Goal: Information Seeking & Learning: Compare options

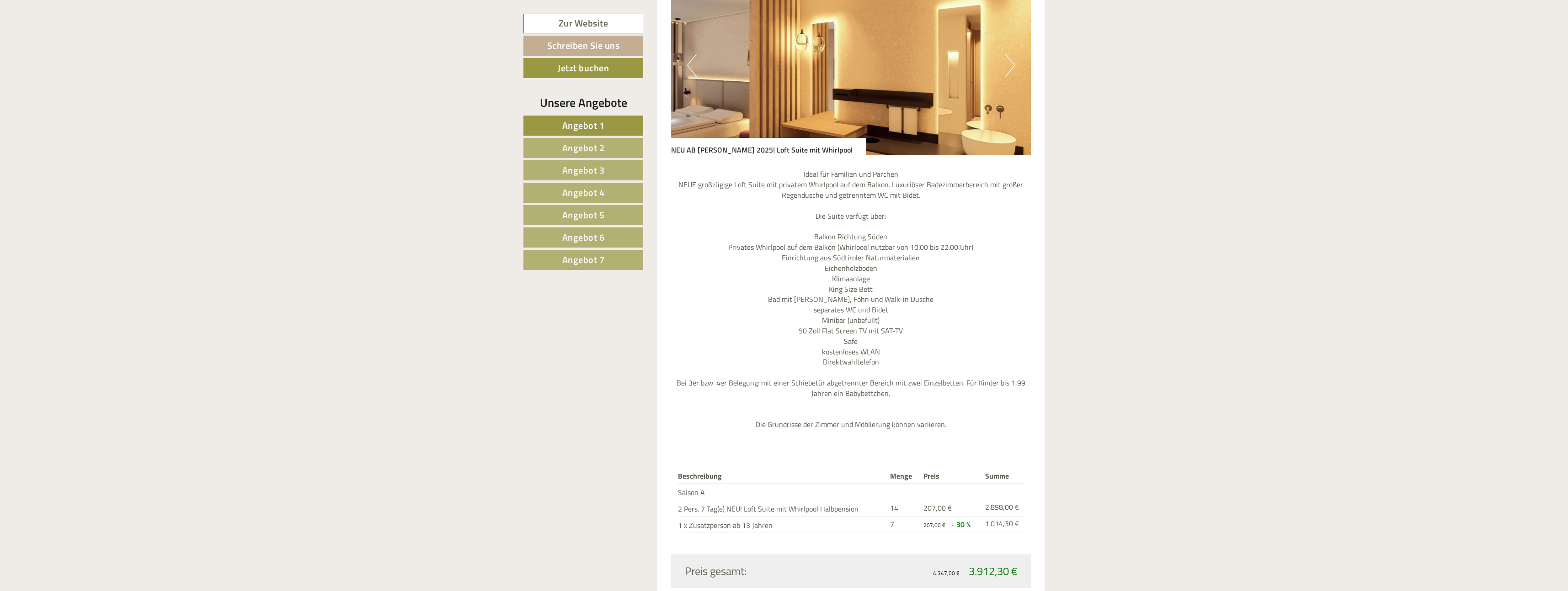
scroll to position [851, 0]
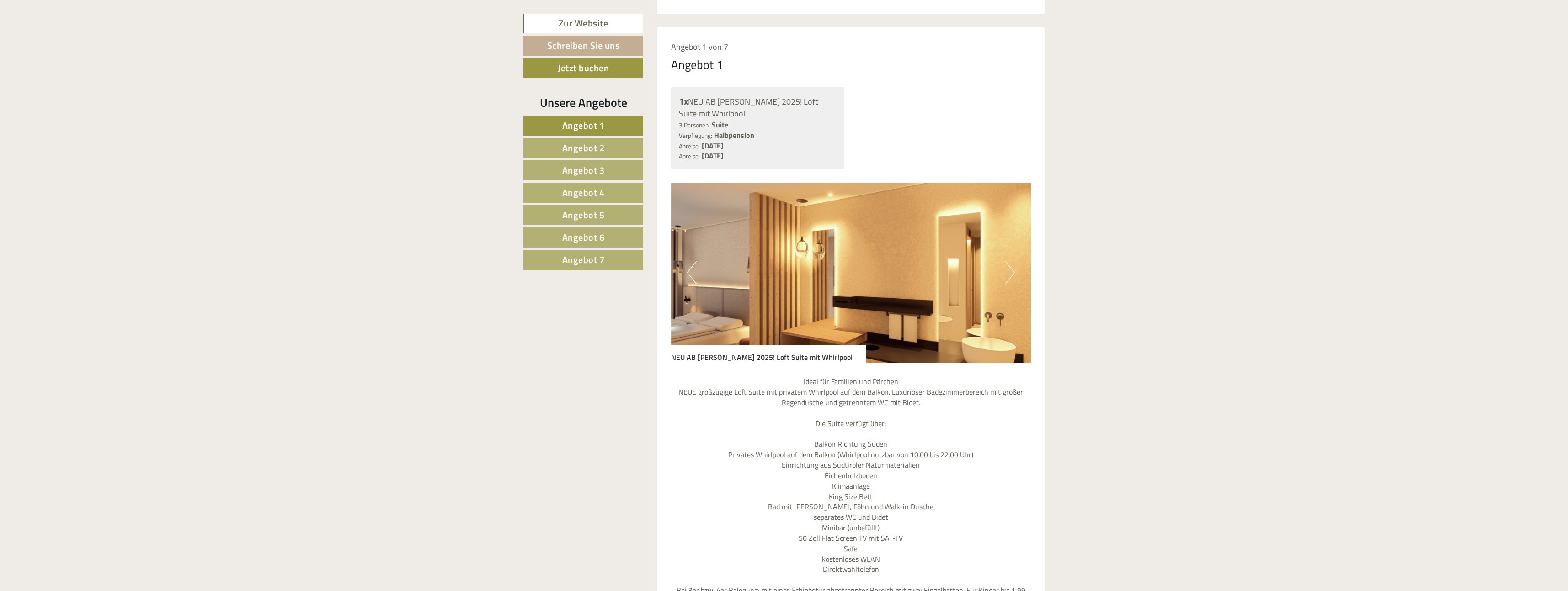
click at [581, 150] on span "Angebot 2" at bounding box center [583, 148] width 43 height 14
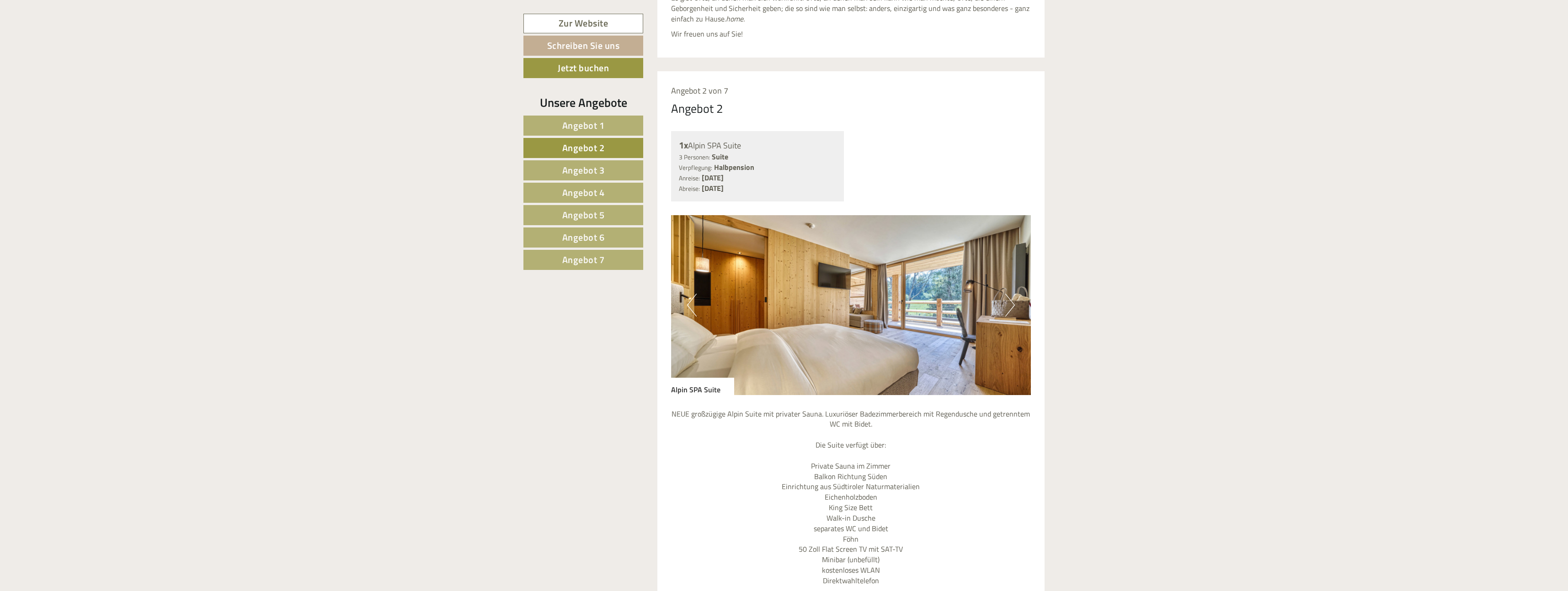
scroll to position [809, 0]
click at [1010, 292] on button "Next" at bounding box center [1010, 303] width 10 height 23
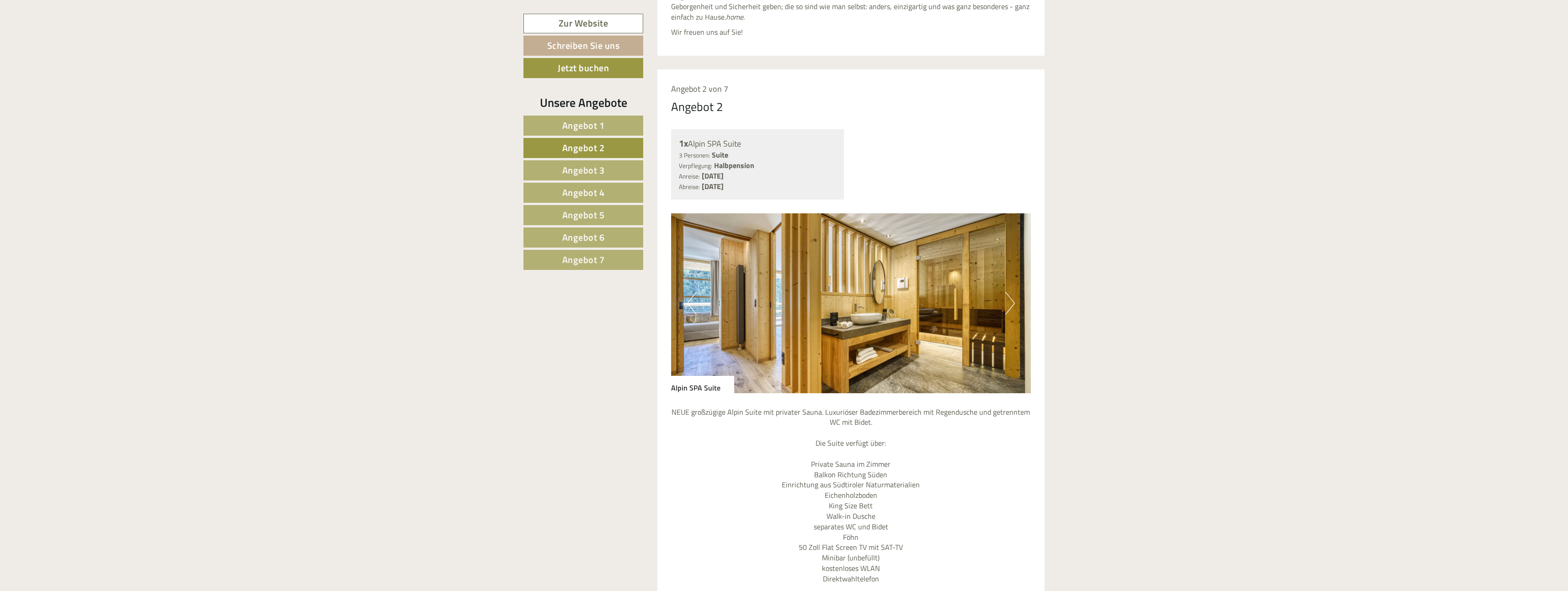
click at [1010, 292] on button "Next" at bounding box center [1010, 303] width 10 height 23
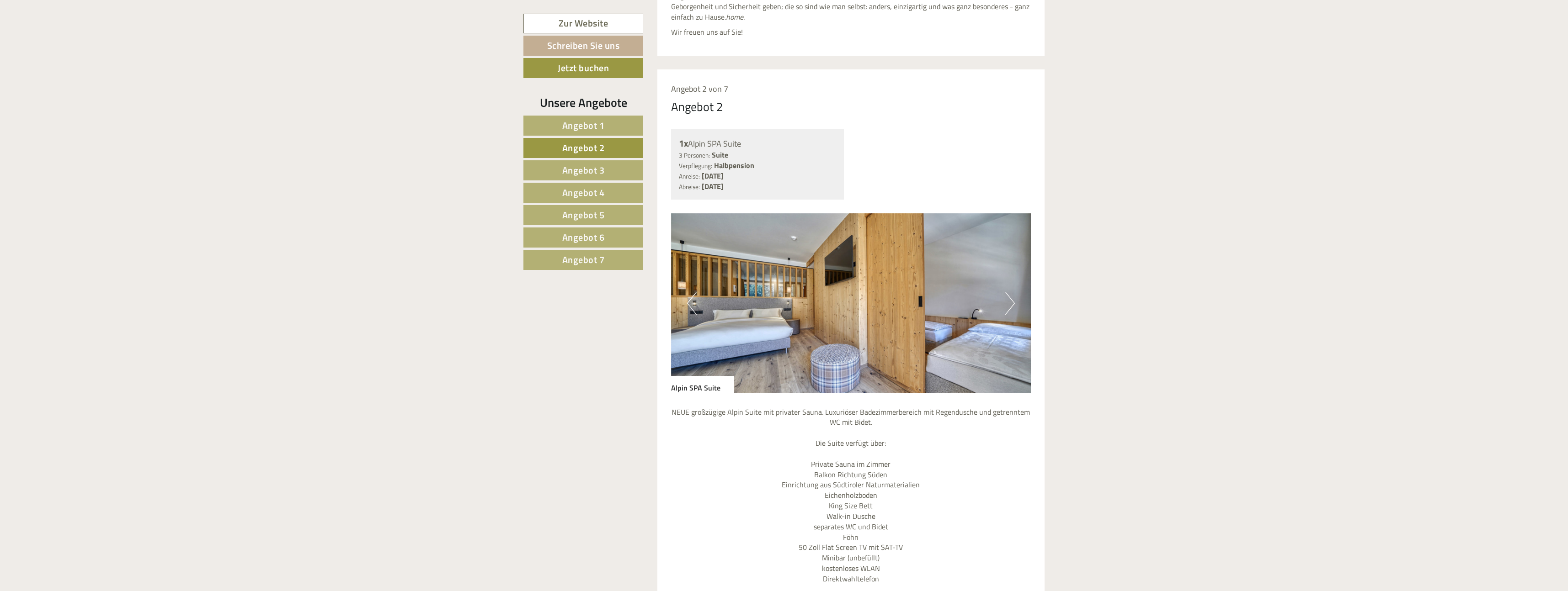
click at [1010, 292] on button "Next" at bounding box center [1010, 303] width 10 height 23
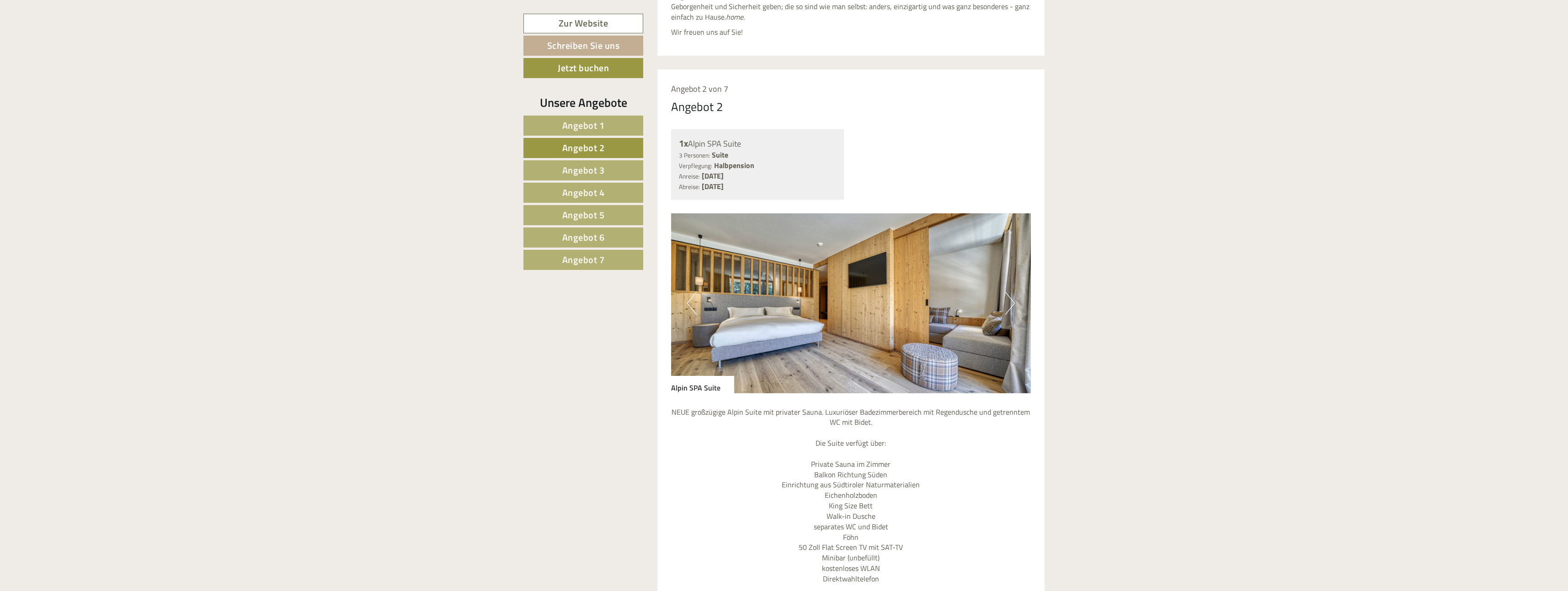
click at [1010, 292] on button "Next" at bounding box center [1010, 303] width 10 height 23
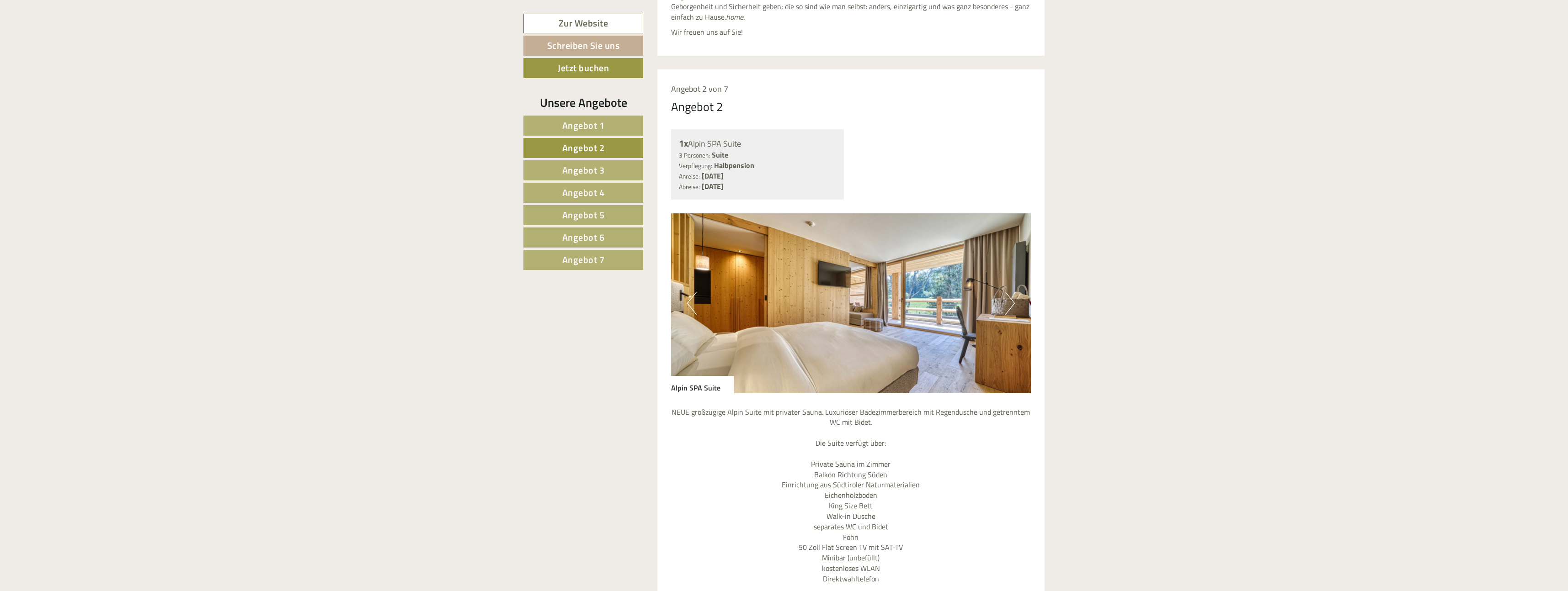
click at [1010, 292] on button "Next" at bounding box center [1010, 303] width 10 height 23
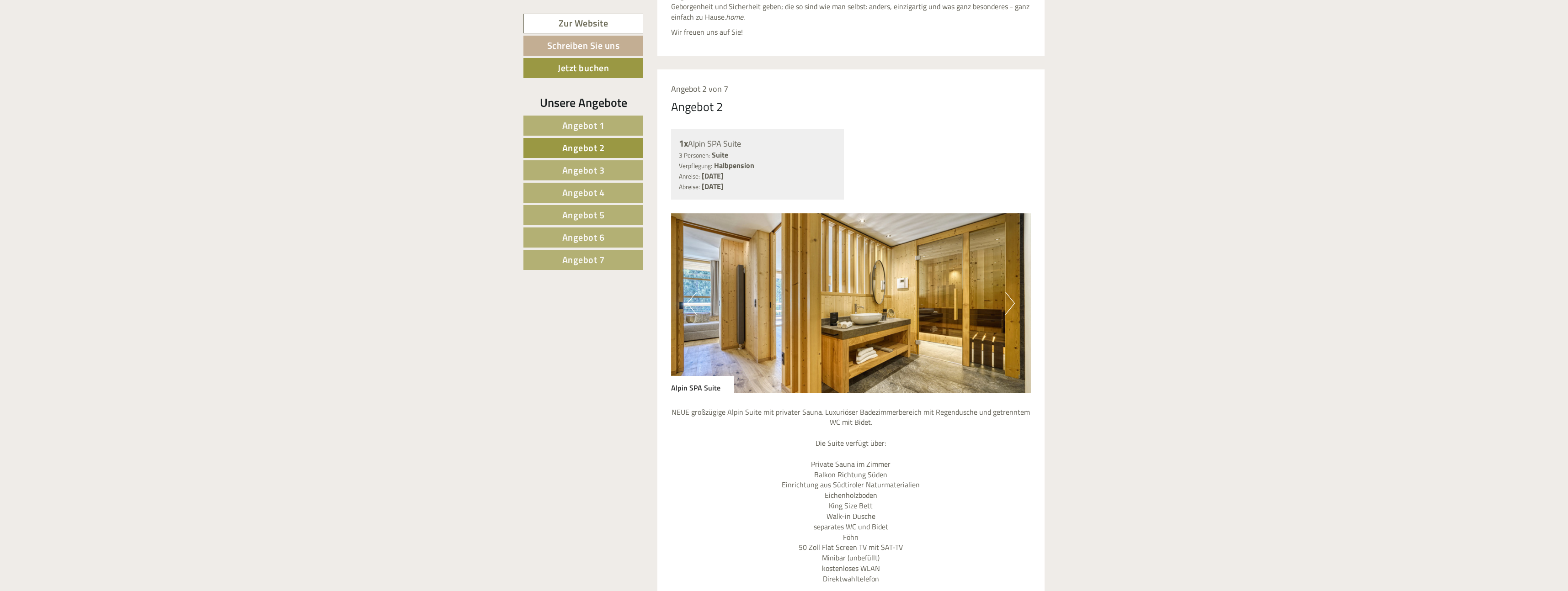
click at [1010, 292] on button "Next" at bounding box center [1010, 303] width 10 height 23
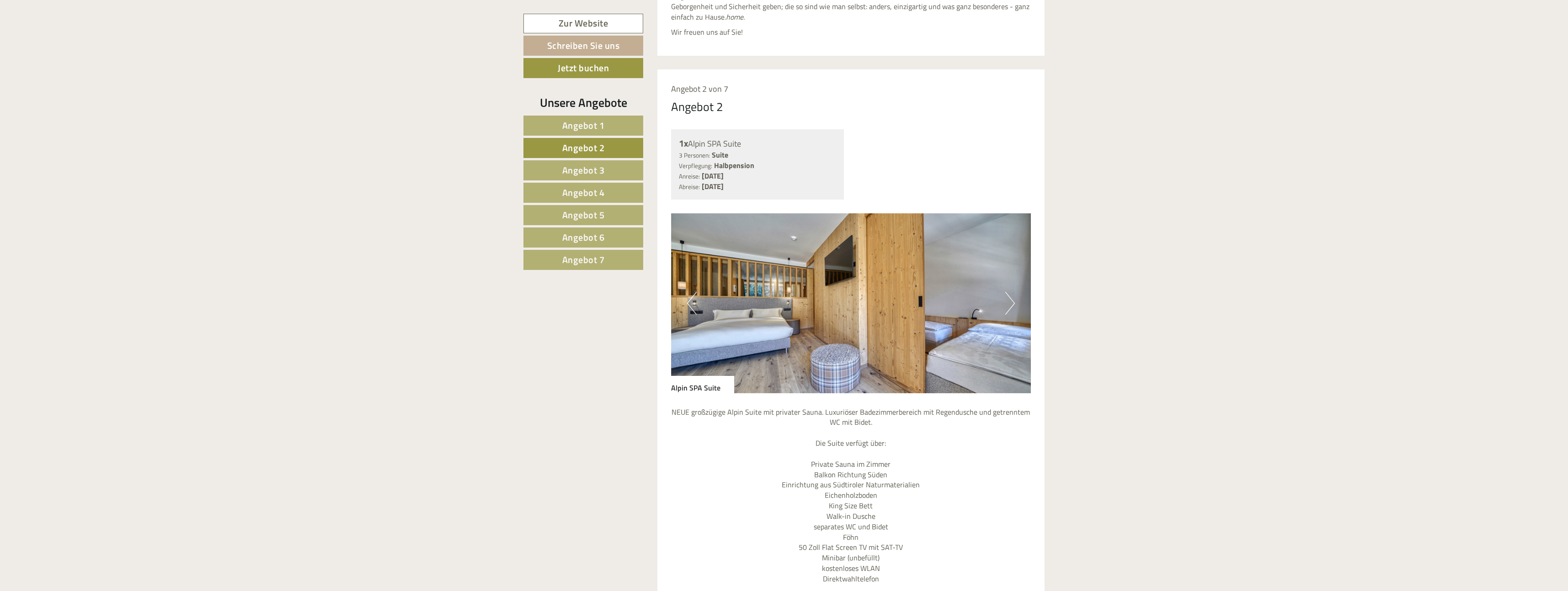
click at [1011, 292] on button "Next" at bounding box center [1010, 303] width 10 height 23
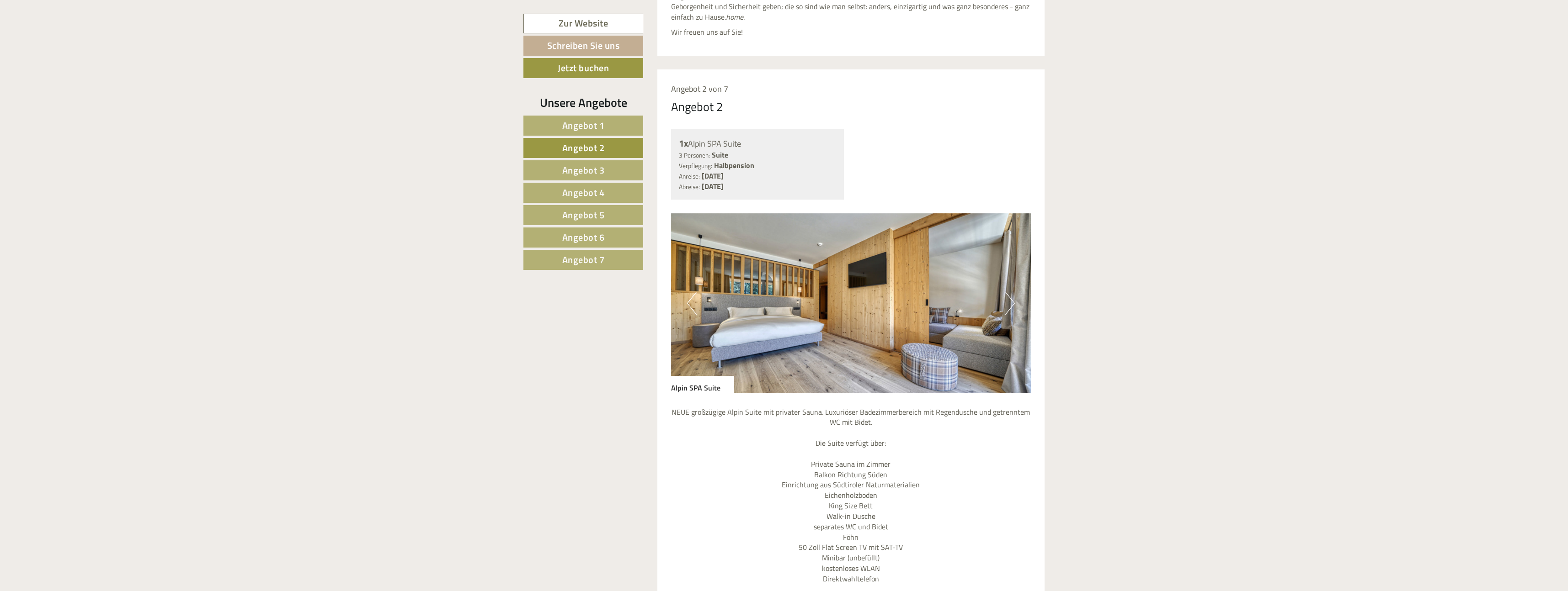
click at [1011, 292] on button "Next" at bounding box center [1010, 303] width 10 height 23
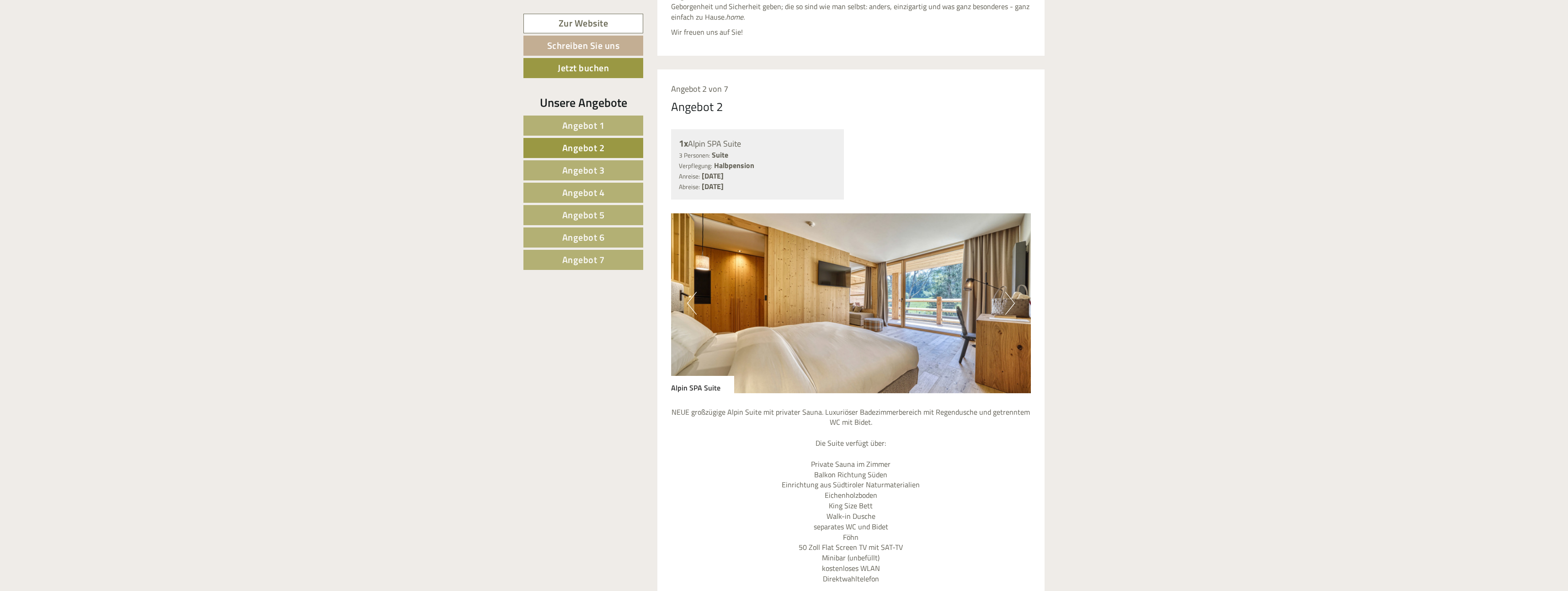
click at [1011, 292] on button "Next" at bounding box center [1010, 303] width 10 height 23
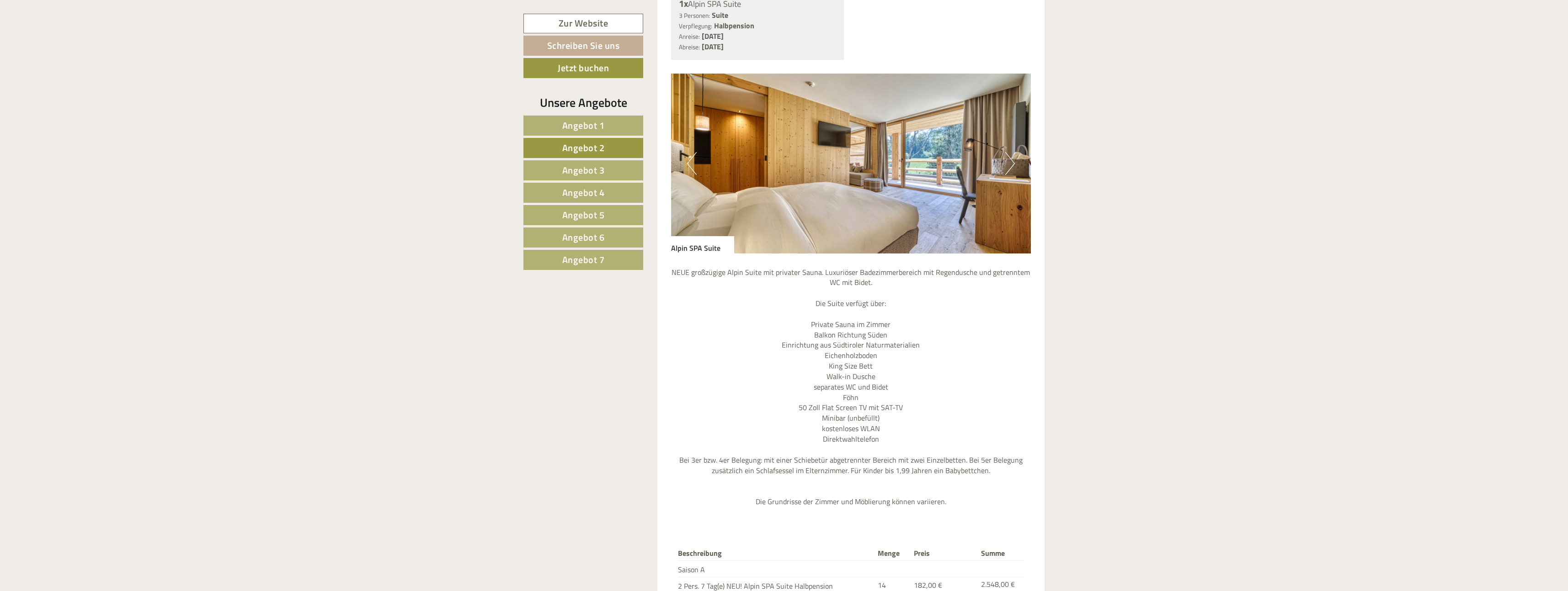
scroll to position [1188, 0]
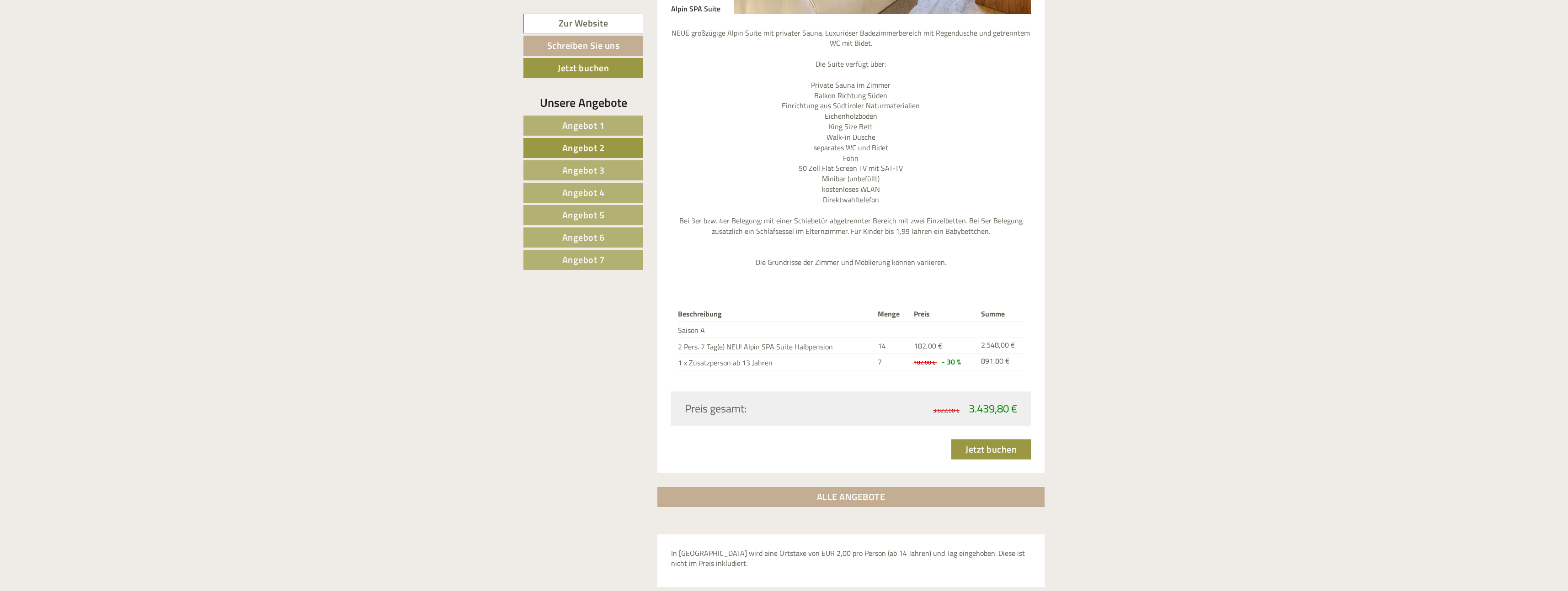
click at [587, 168] on span "Angebot 3" at bounding box center [583, 170] width 43 height 14
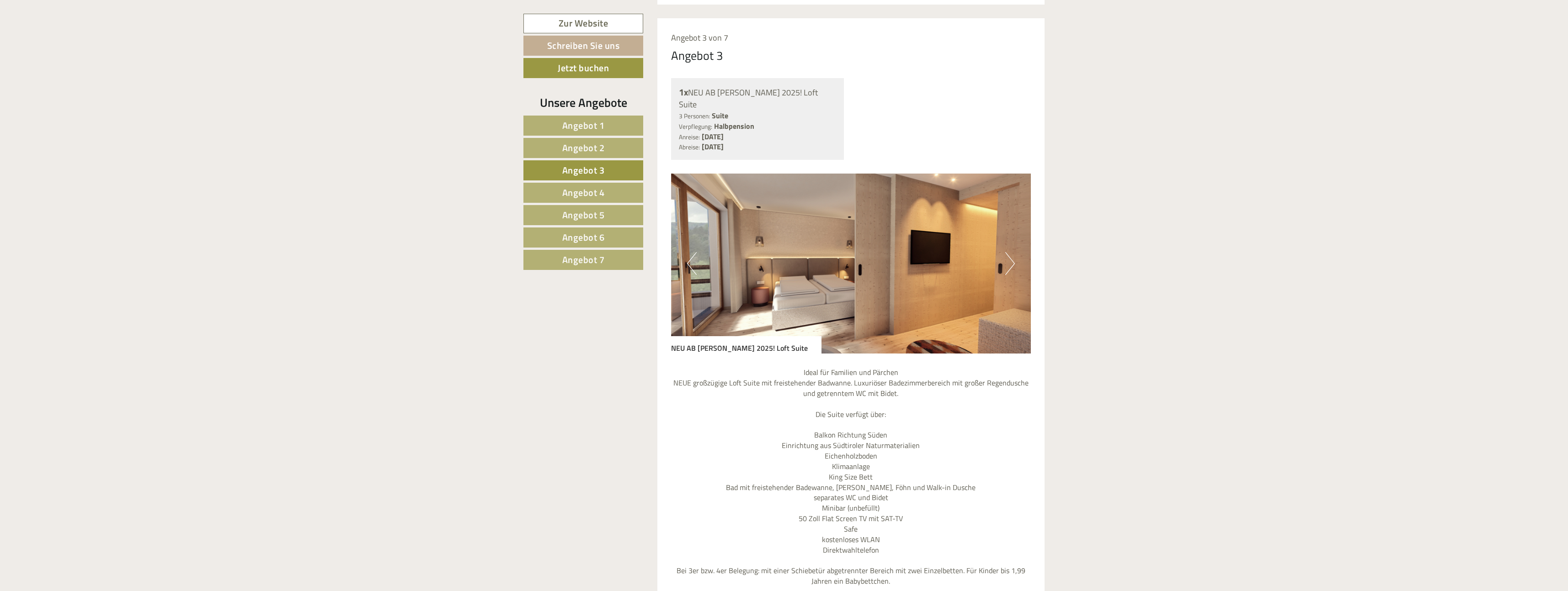
click at [578, 189] on span "Angebot 4" at bounding box center [583, 193] width 43 height 14
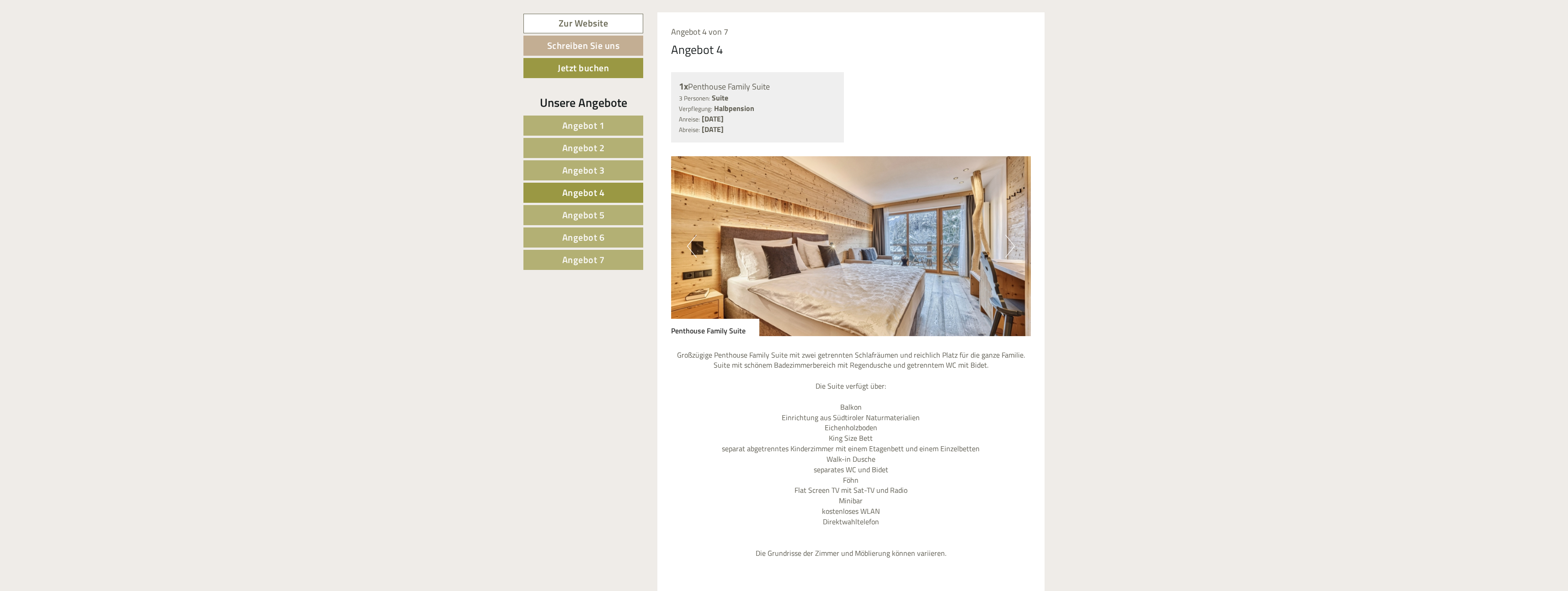
scroll to position [855, 0]
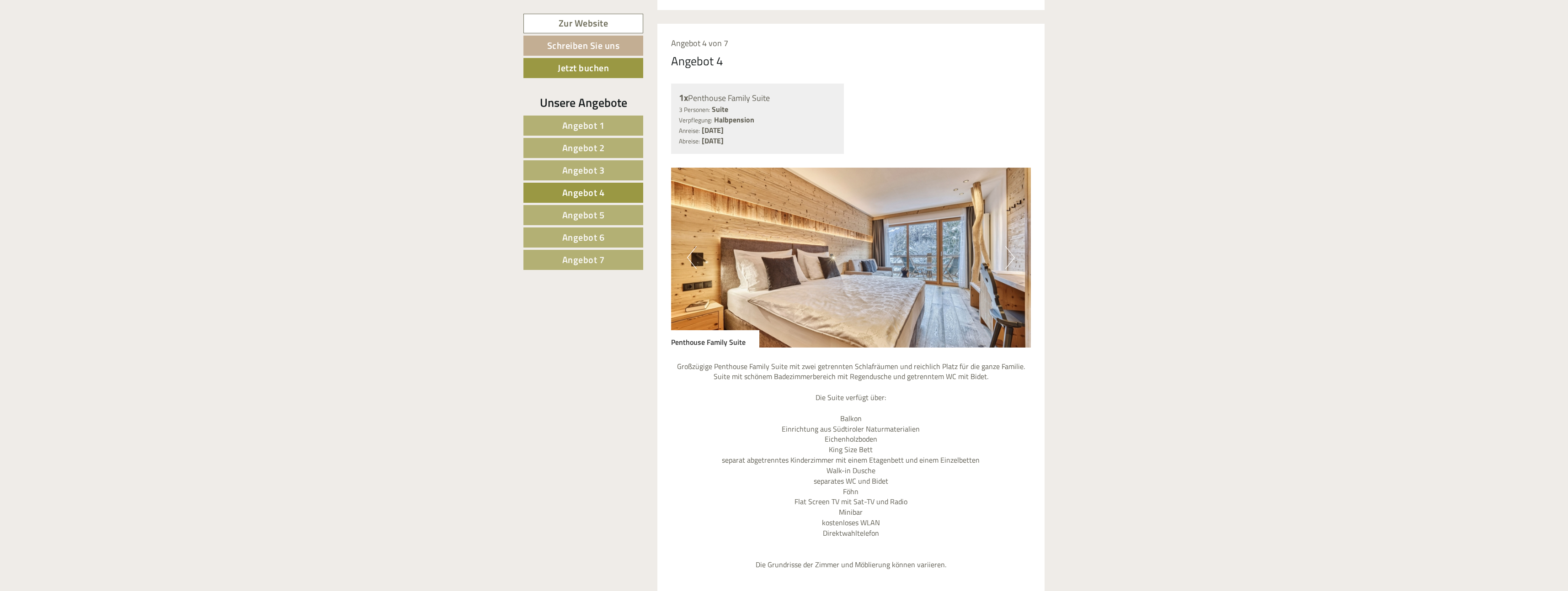
click at [1008, 247] on button "Next" at bounding box center [1010, 258] width 10 height 23
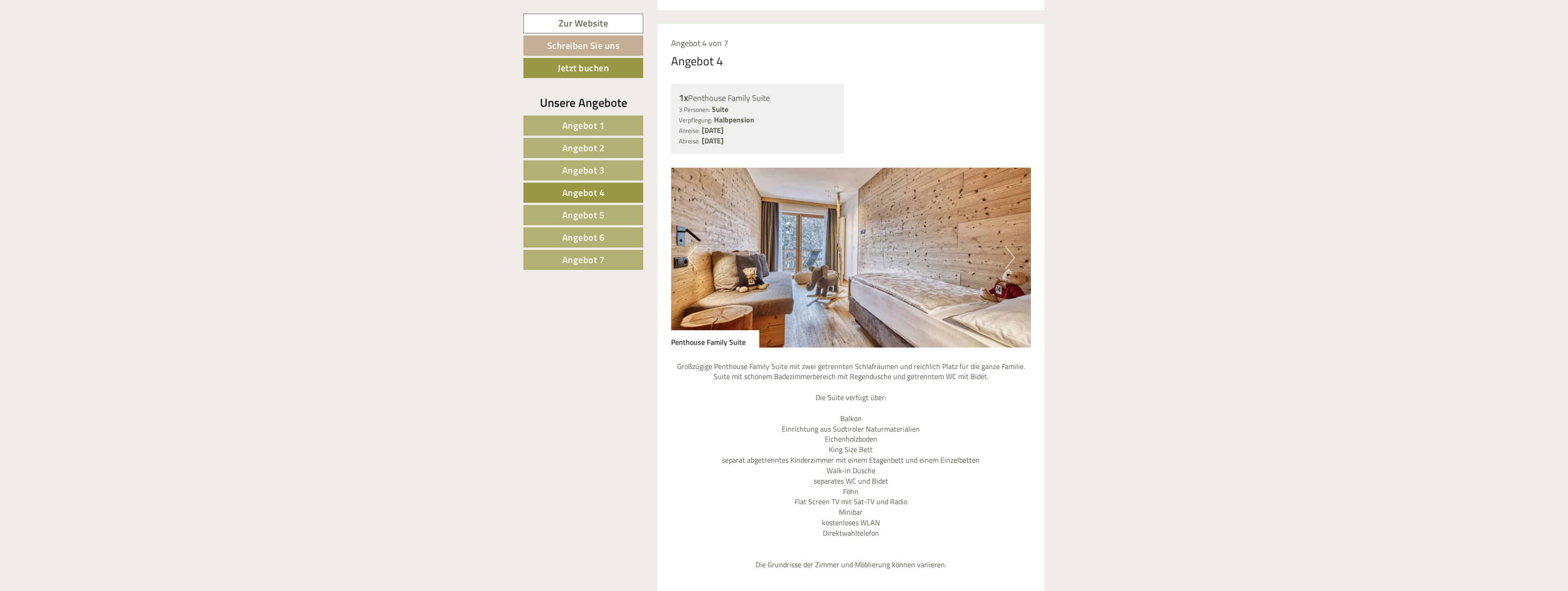
click at [1008, 247] on button "Next" at bounding box center [1010, 258] width 10 height 23
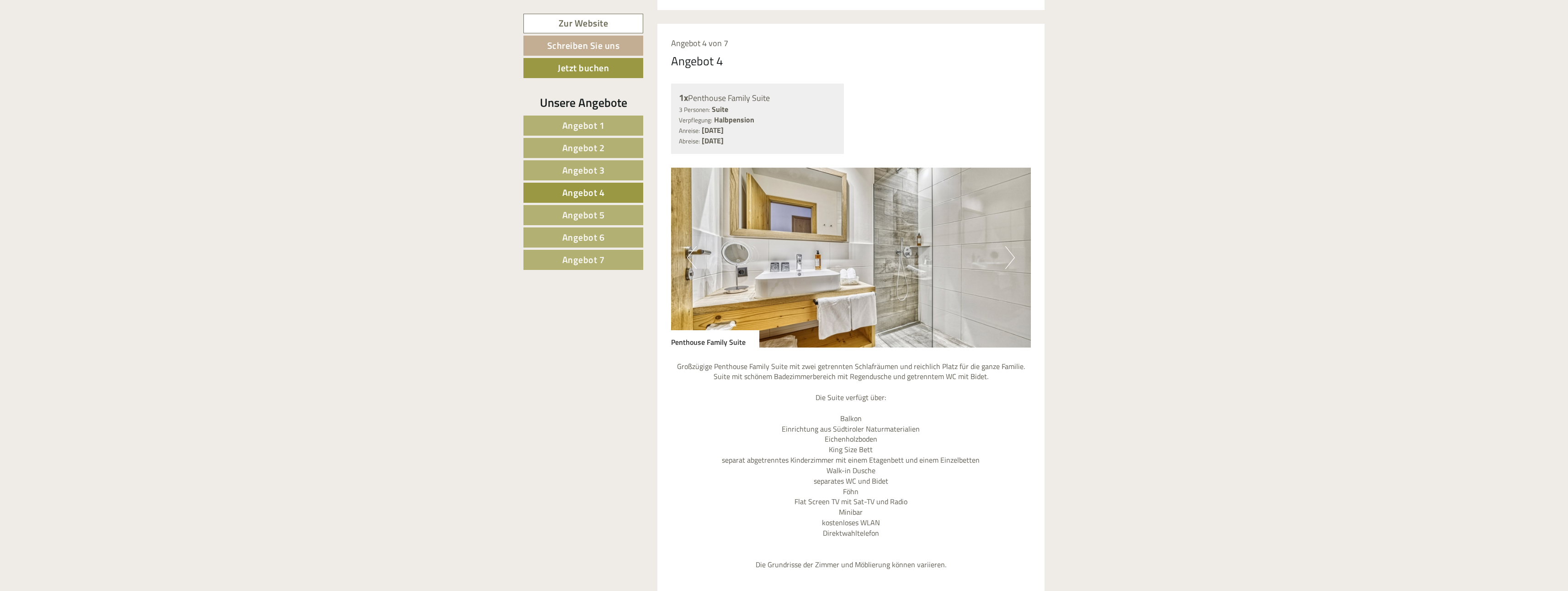
click at [1008, 247] on button "Next" at bounding box center [1010, 258] width 10 height 23
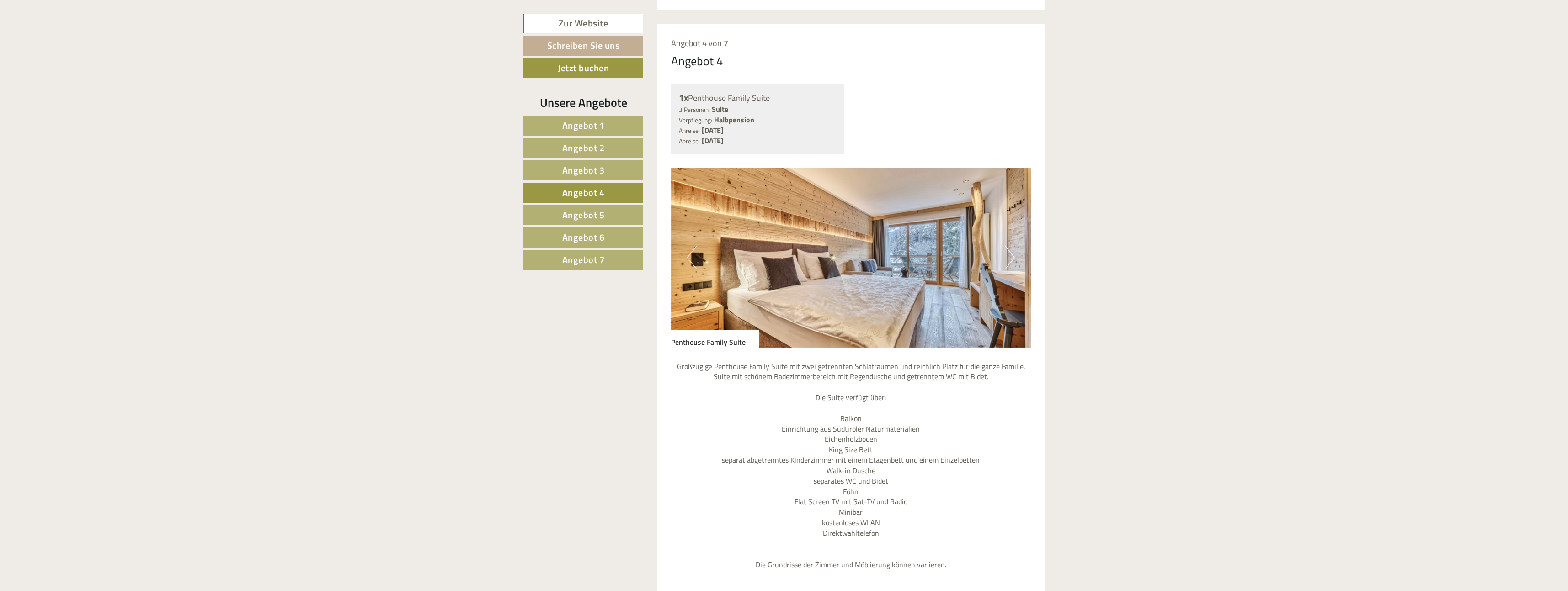
click at [1008, 247] on button "Next" at bounding box center [1010, 258] width 10 height 23
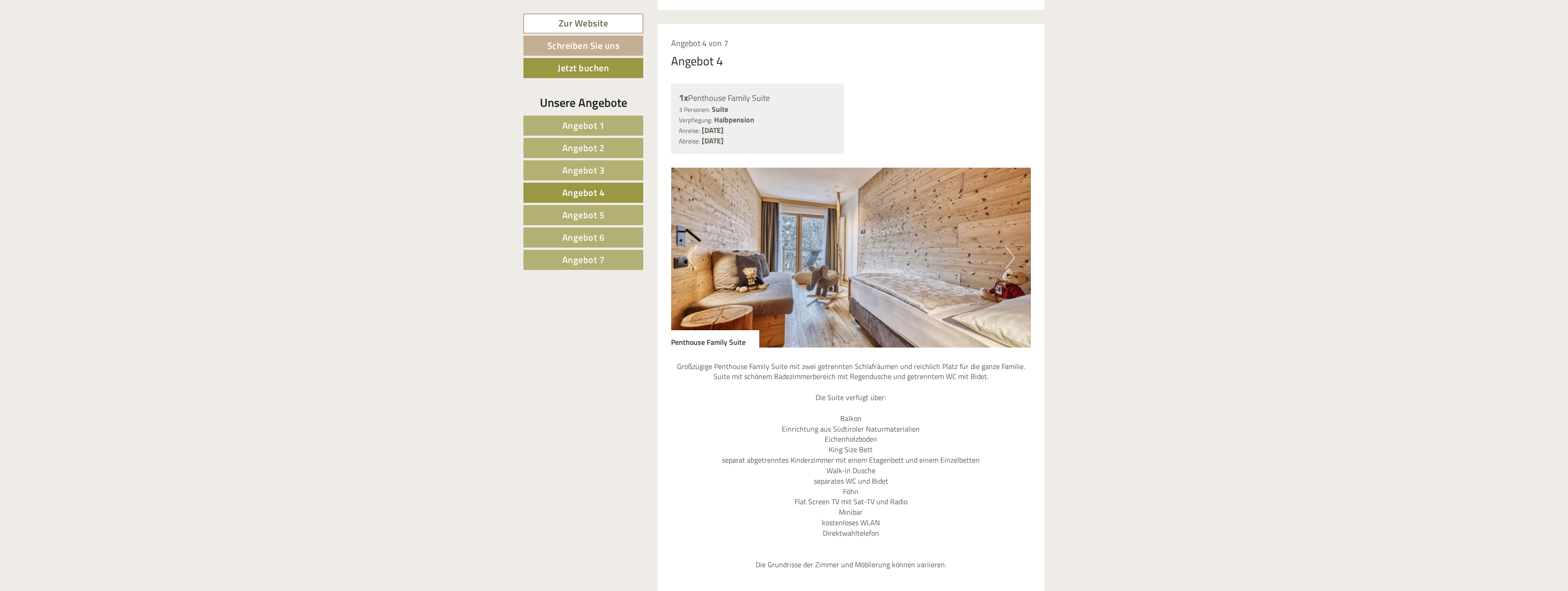
click at [1008, 247] on button "Next" at bounding box center [1010, 258] width 10 height 23
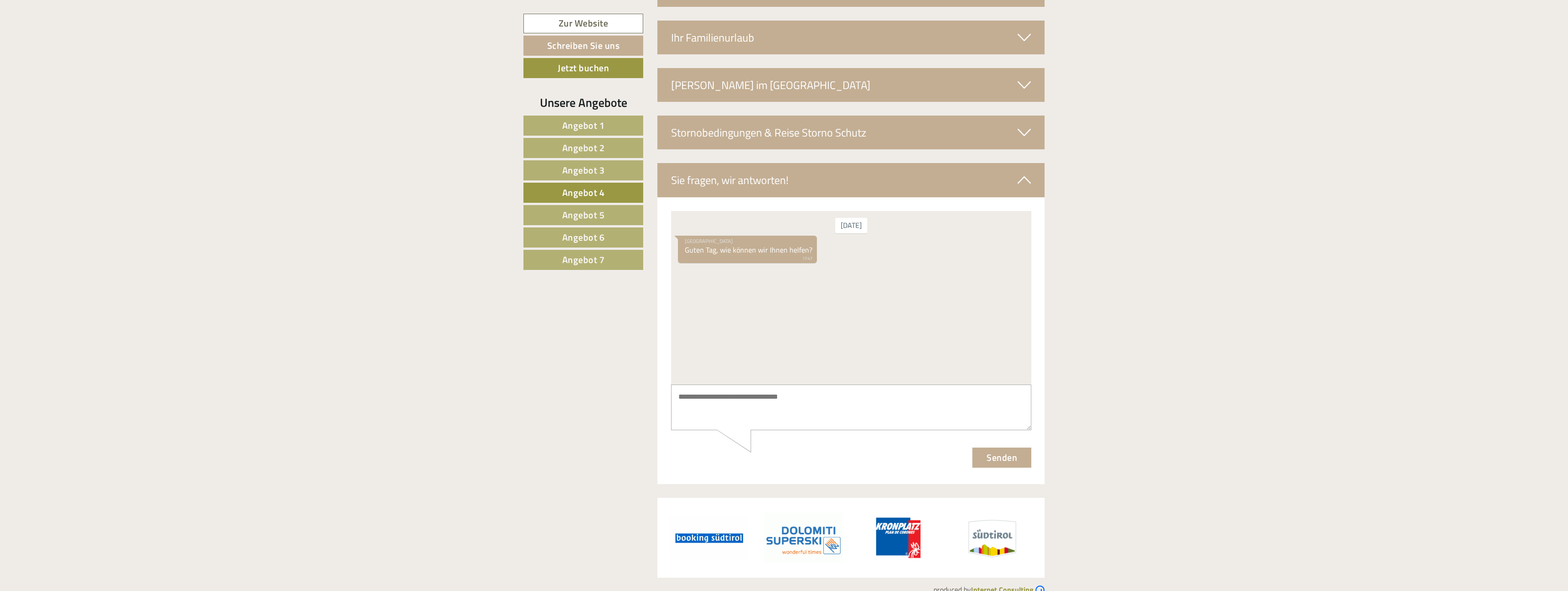
scroll to position [1551, 0]
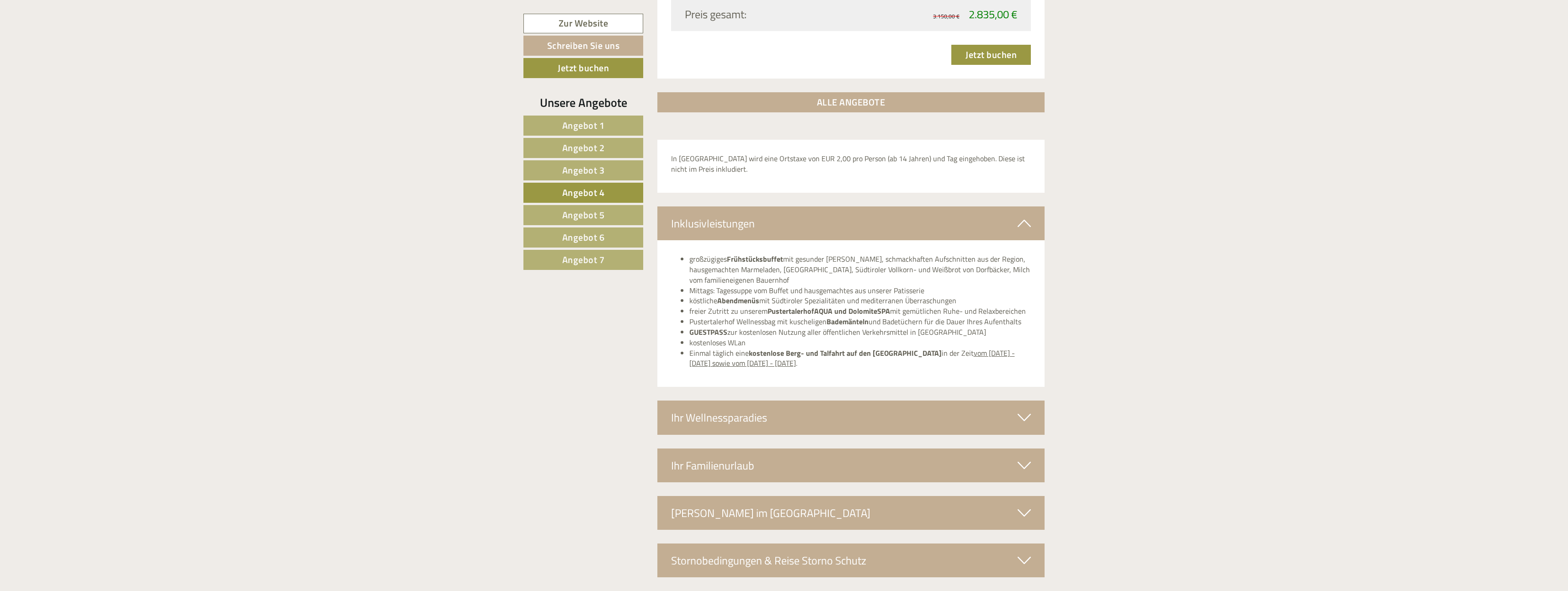
click at [589, 211] on span "Angebot 5" at bounding box center [583, 215] width 43 height 14
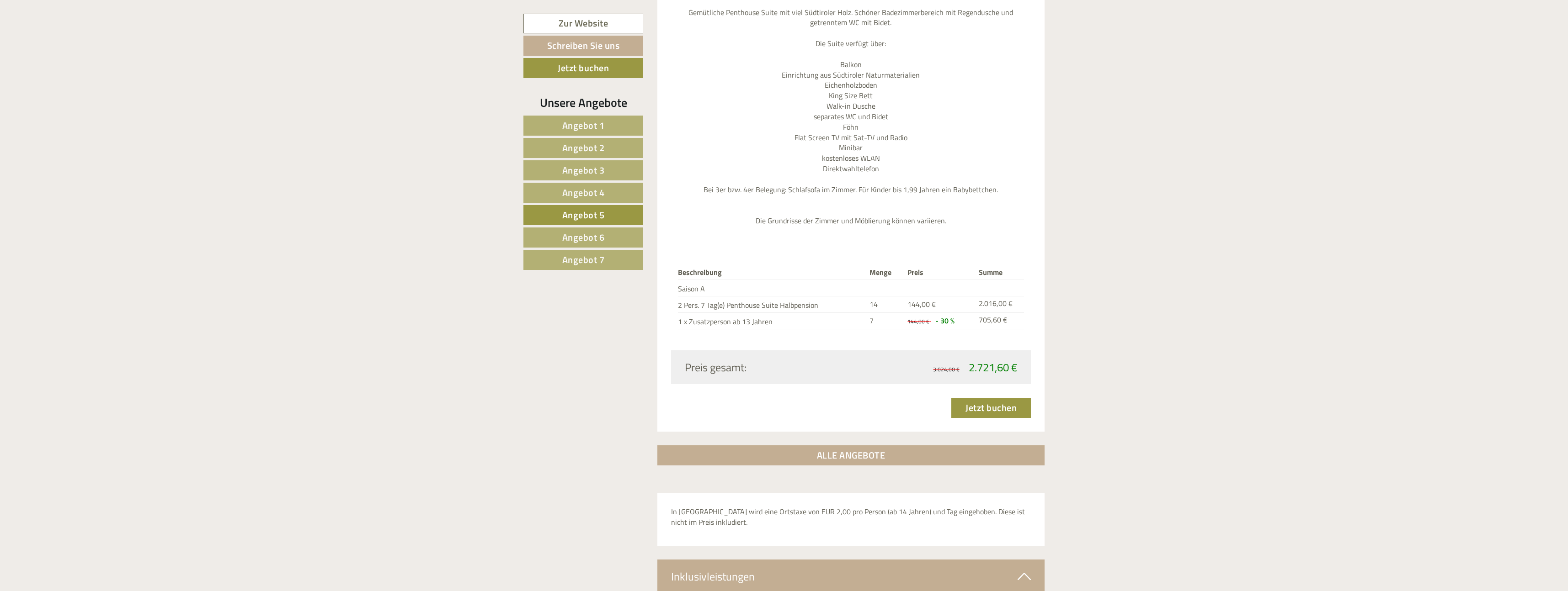
scroll to position [1128, 0]
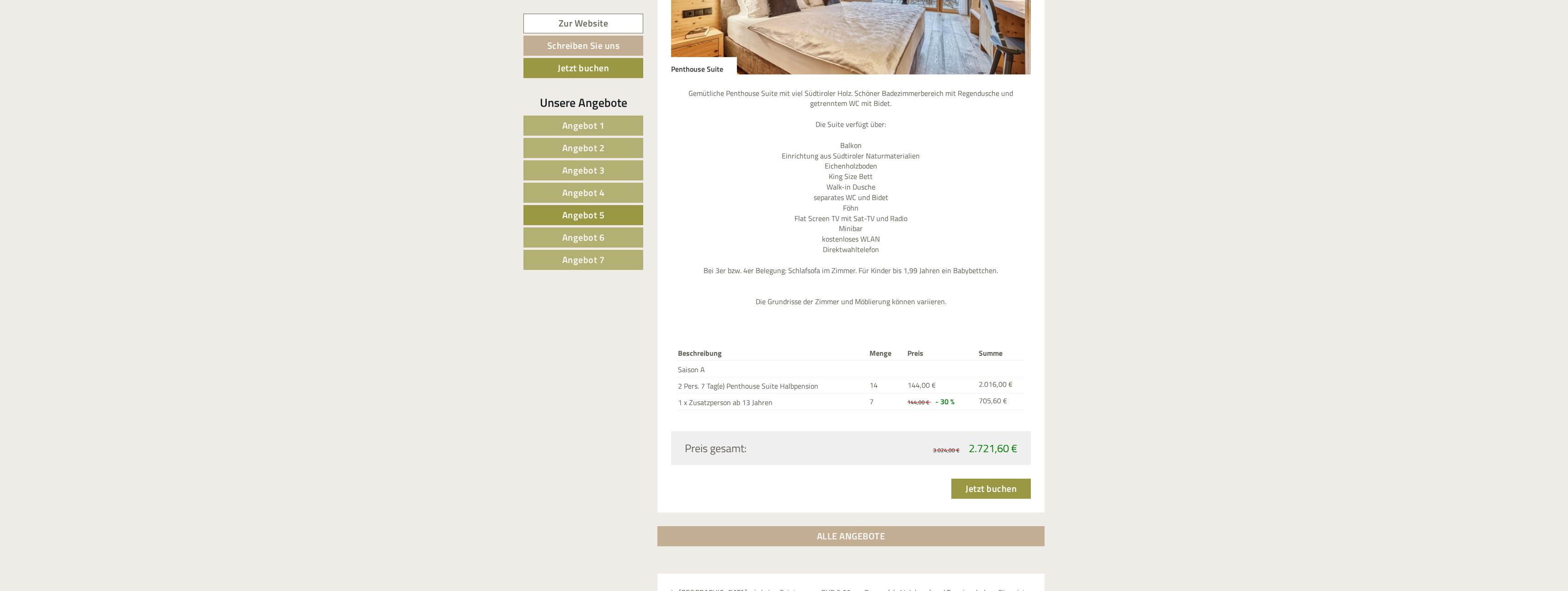
click at [582, 237] on span "Angebot 6" at bounding box center [583, 237] width 43 height 14
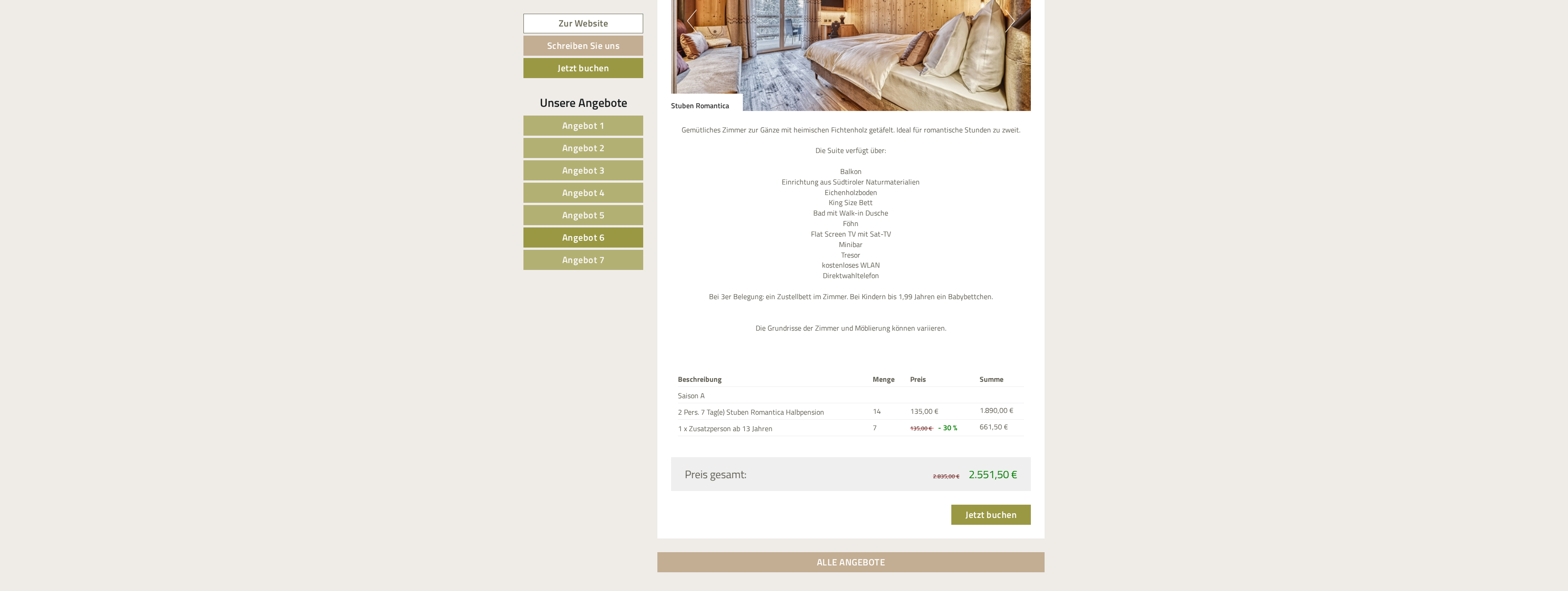
scroll to position [1190, 0]
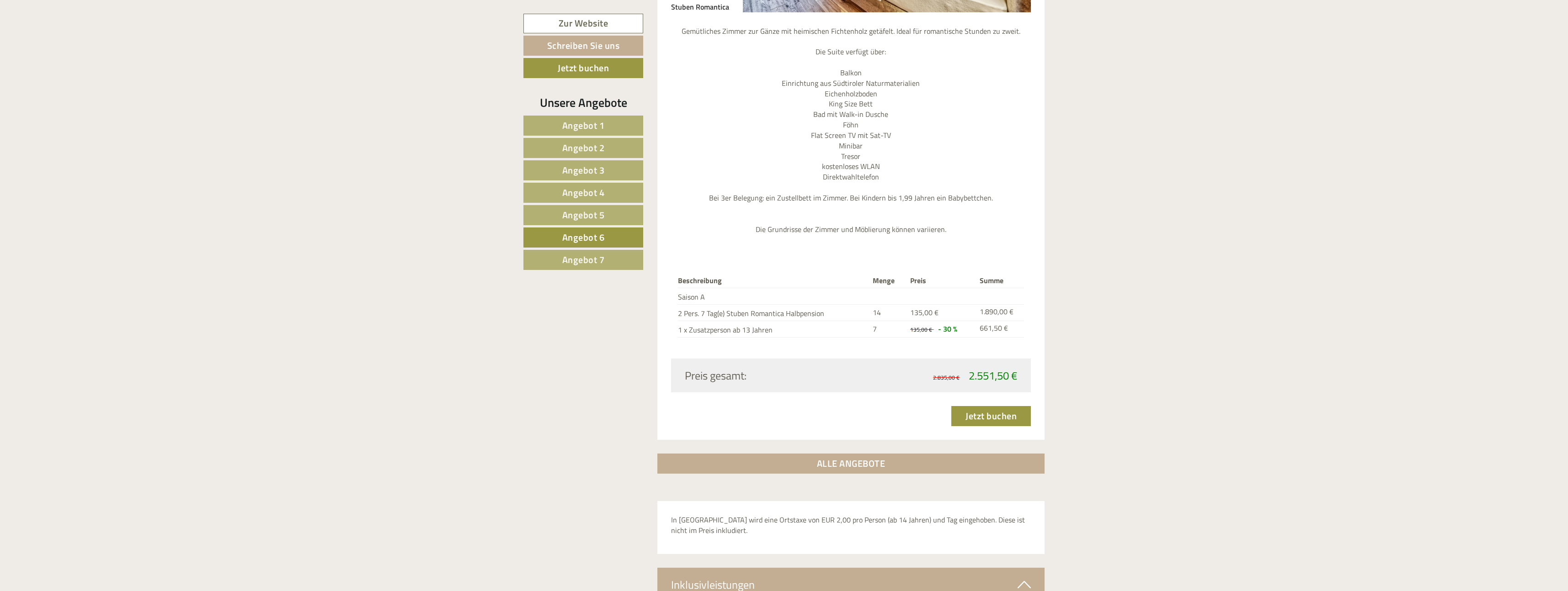
click at [587, 263] on span "Angebot 7" at bounding box center [583, 260] width 43 height 14
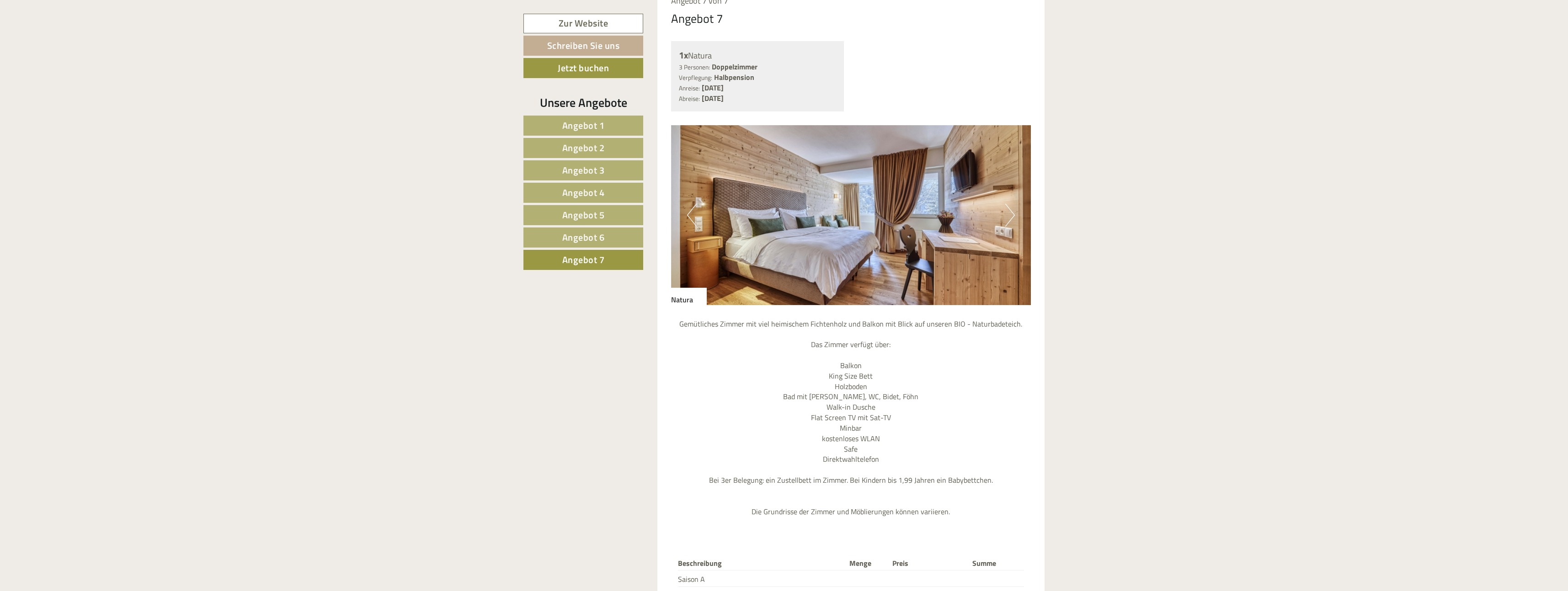
scroll to position [897, 0]
click at [577, 220] on span "Angebot 5" at bounding box center [583, 215] width 43 height 14
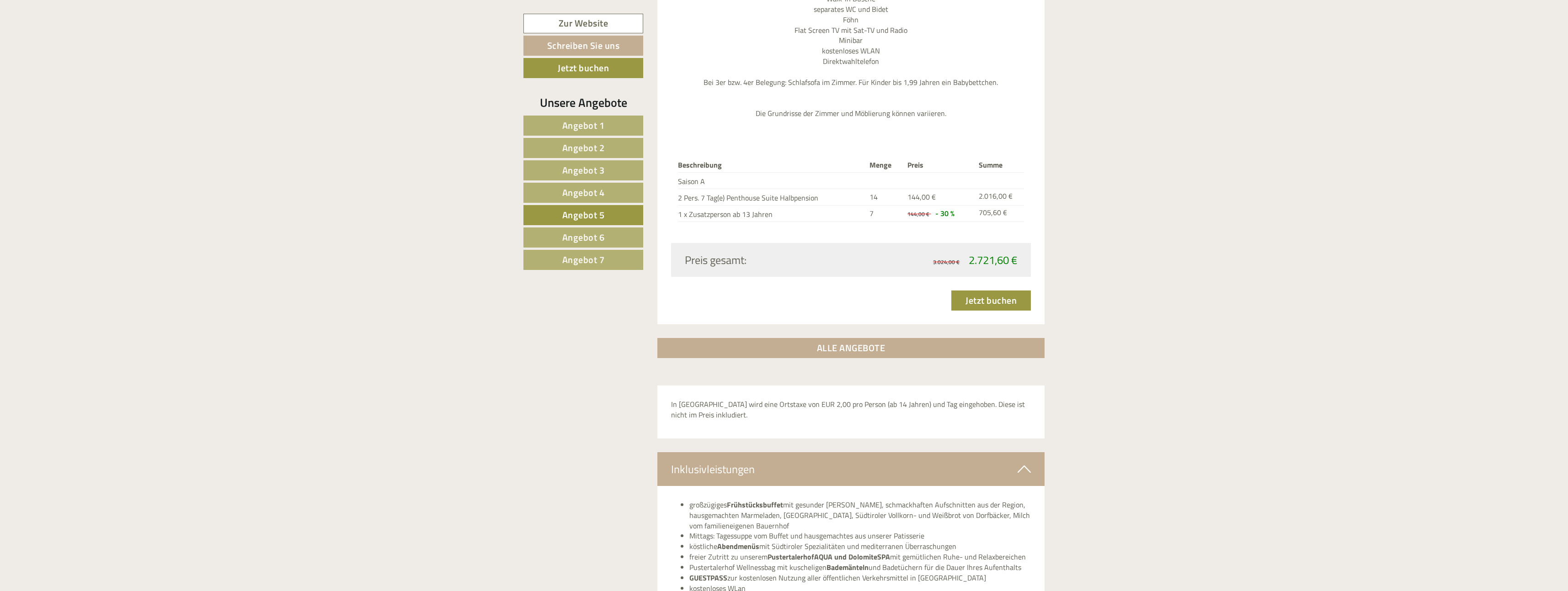
scroll to position [1327, 0]
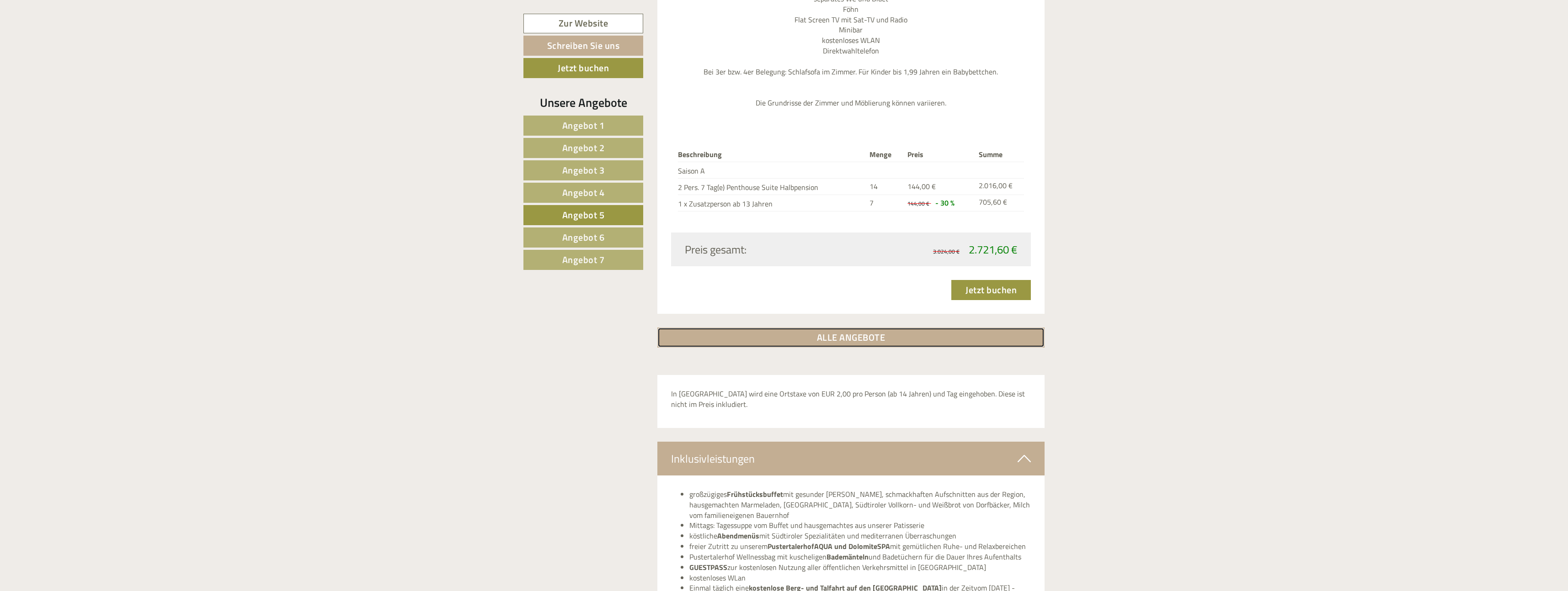
click at [829, 327] on link "ALLE ANGEBOTE" at bounding box center [850, 337] width 387 height 20
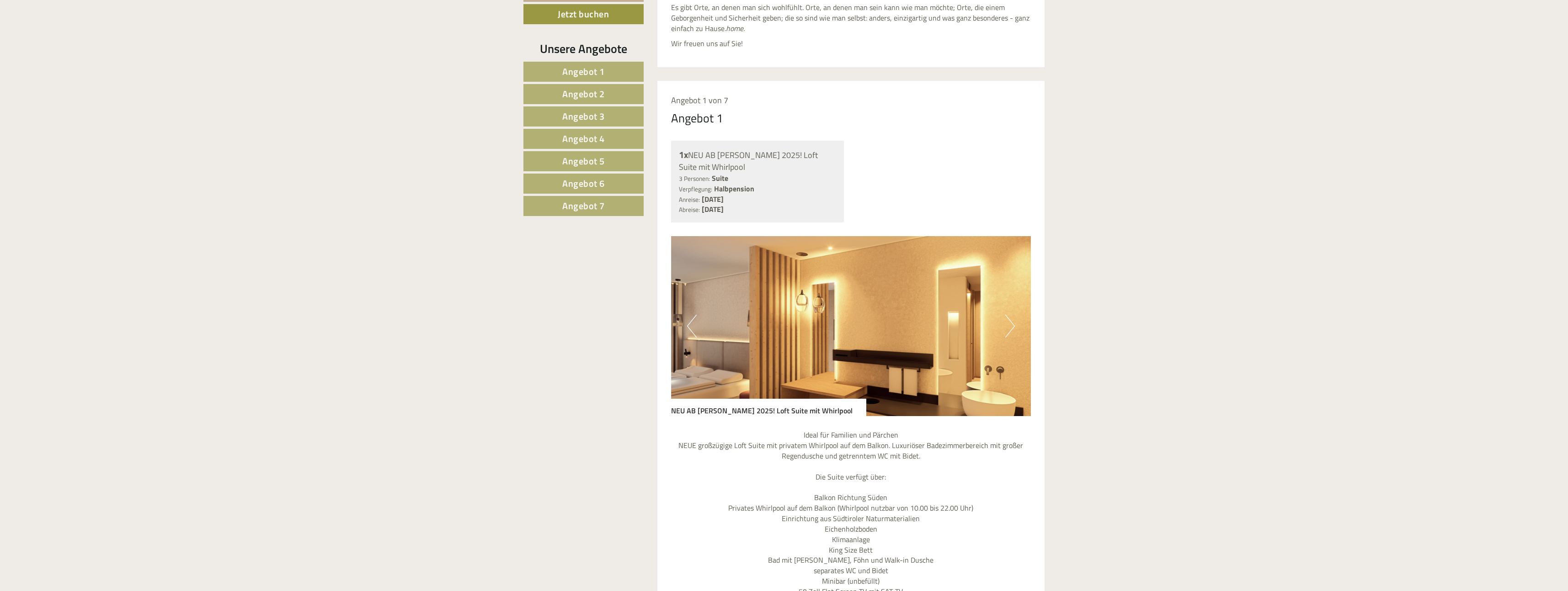
scroll to position [657, 0]
